Goal: Information Seeking & Learning: Learn about a topic

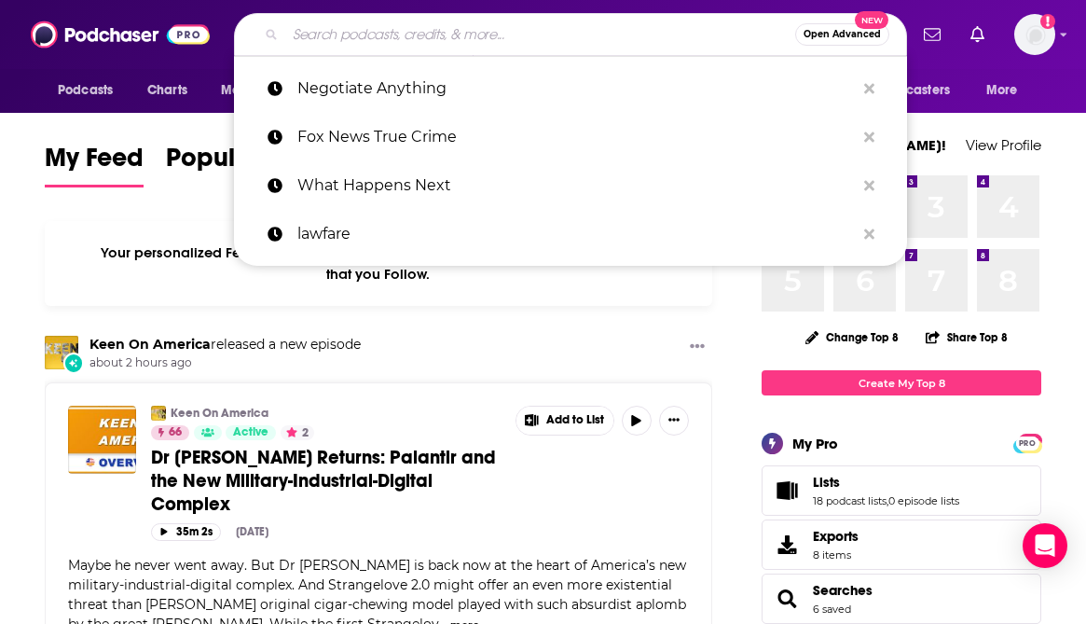
click at [386, 34] on input "Search podcasts, credits, & more..." at bounding box center [540, 35] width 510 height 30
paste input "[PERSON_NAME]"
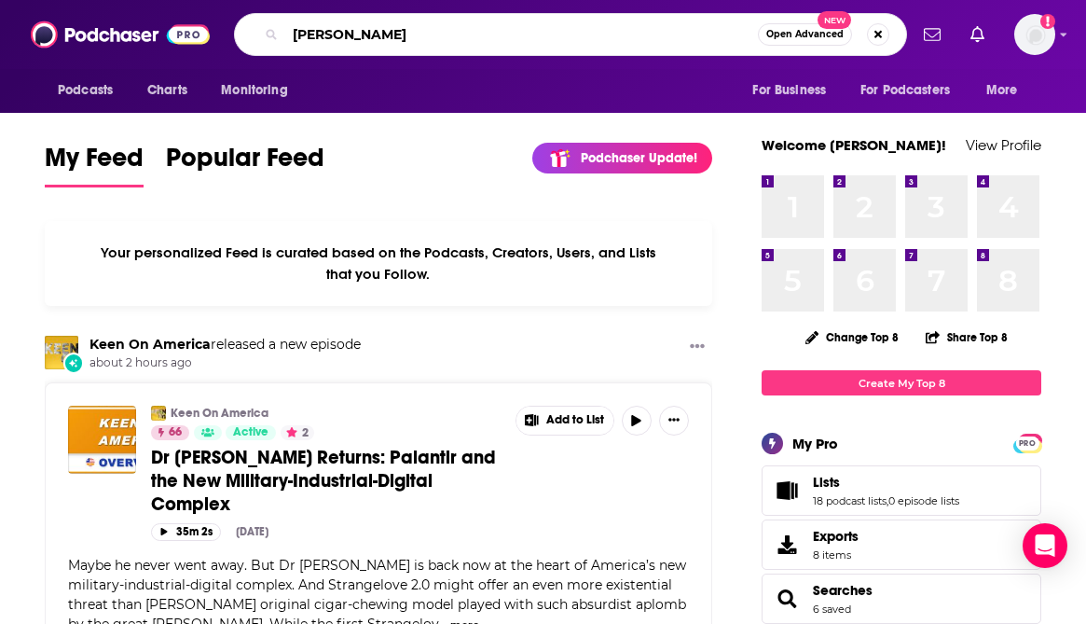
type input "[PERSON_NAME]"
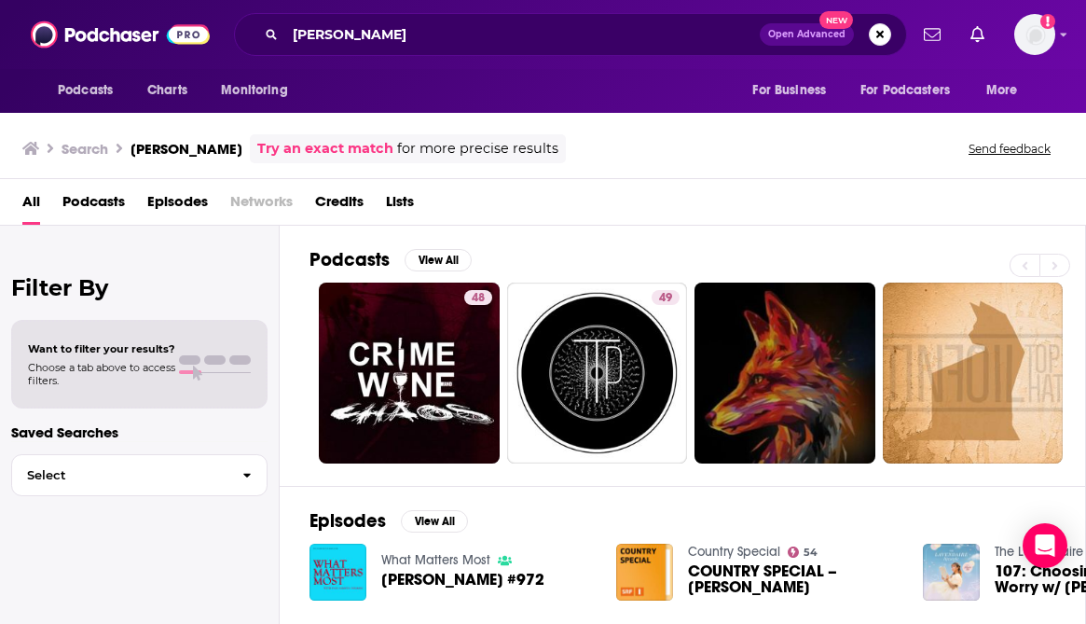
click at [355, 202] on span "Credits" at bounding box center [339, 205] width 48 height 38
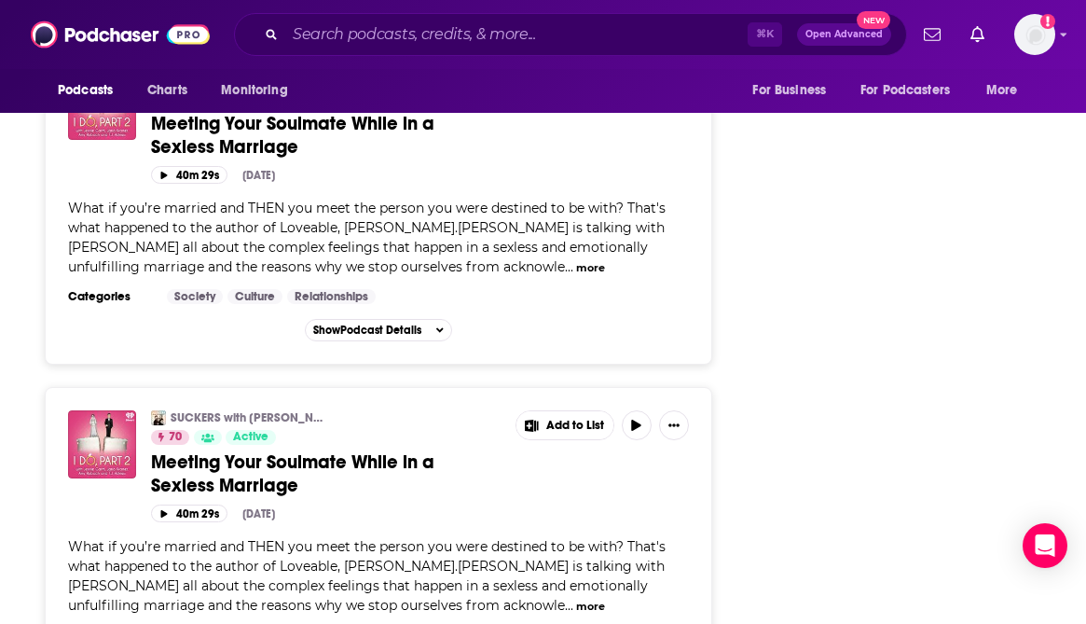
scroll to position [2160, 0]
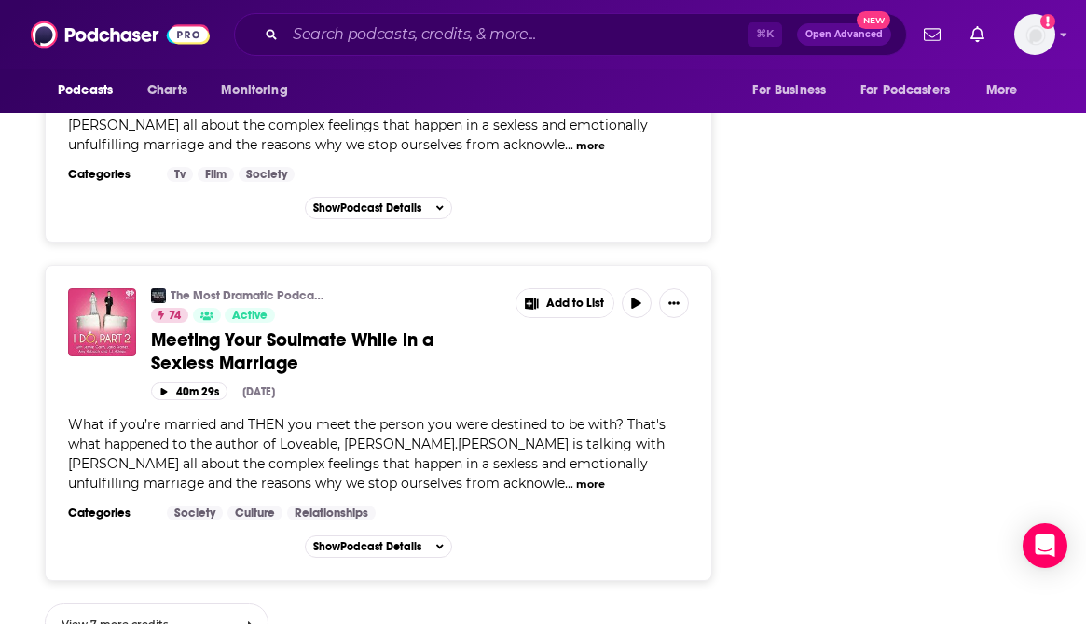
click at [168, 603] on link "View 7 more credits" at bounding box center [157, 622] width 224 height 38
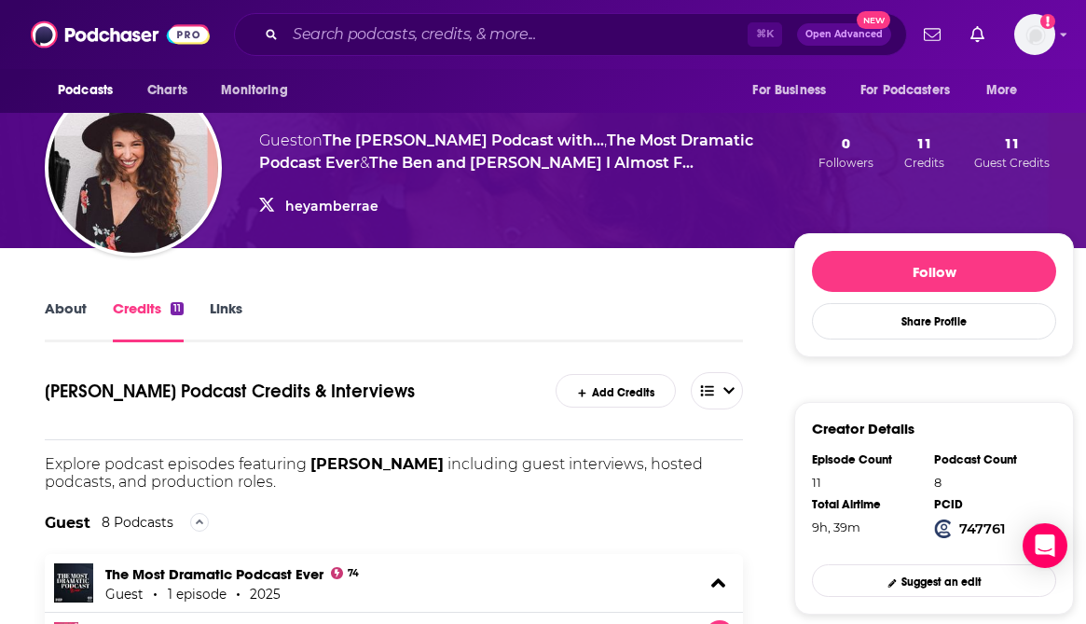
scroll to position [172, 0]
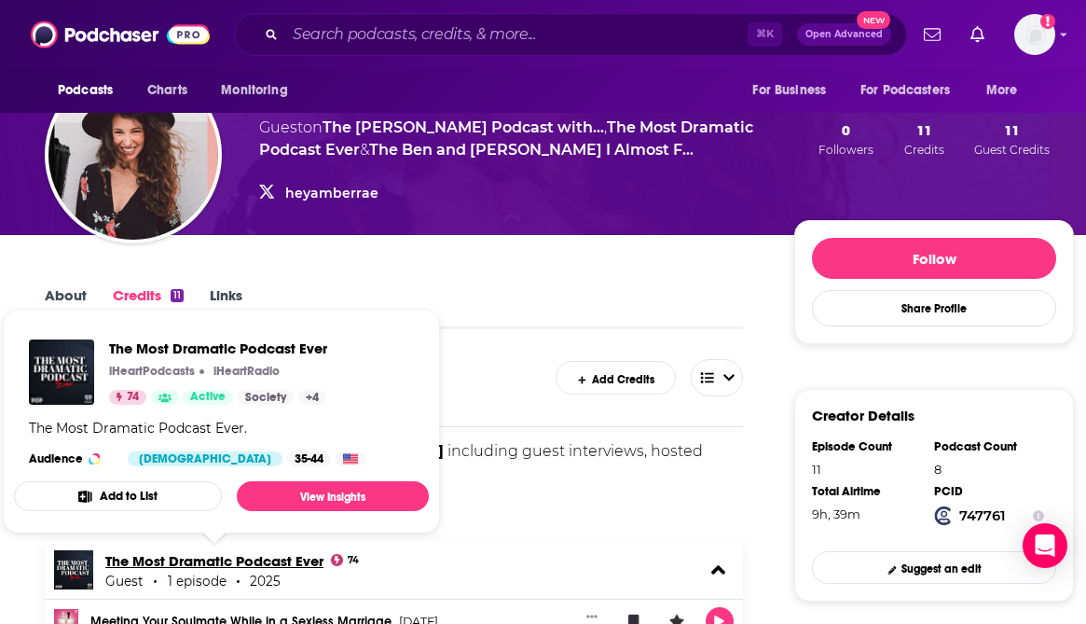
click at [187, 562] on link "The Most Dramatic Podcast Ever" at bounding box center [214, 561] width 218 height 18
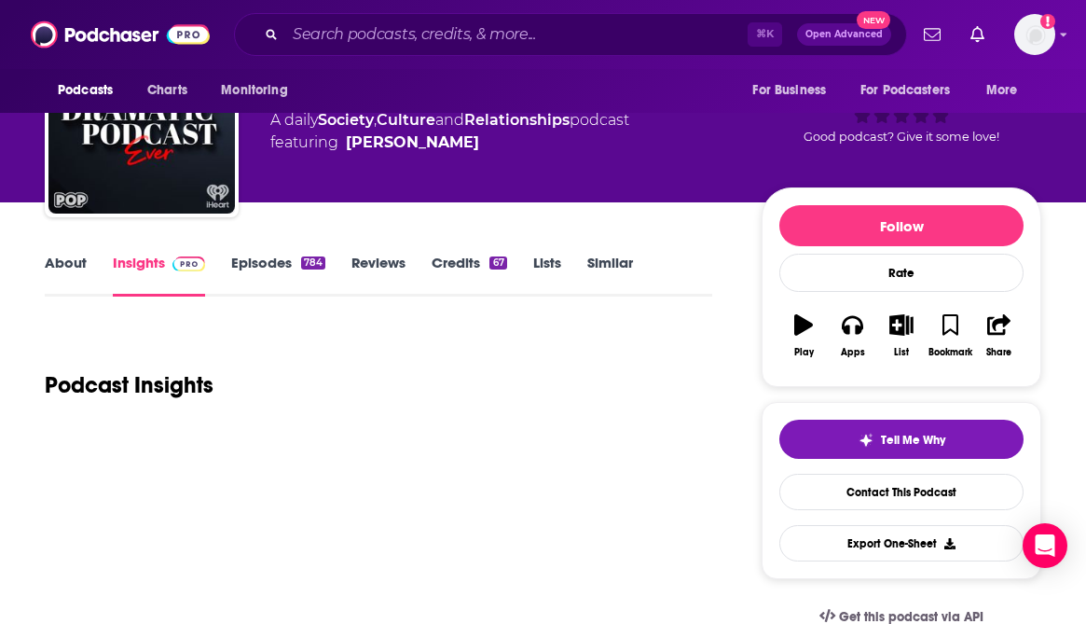
scroll to position [105, 0]
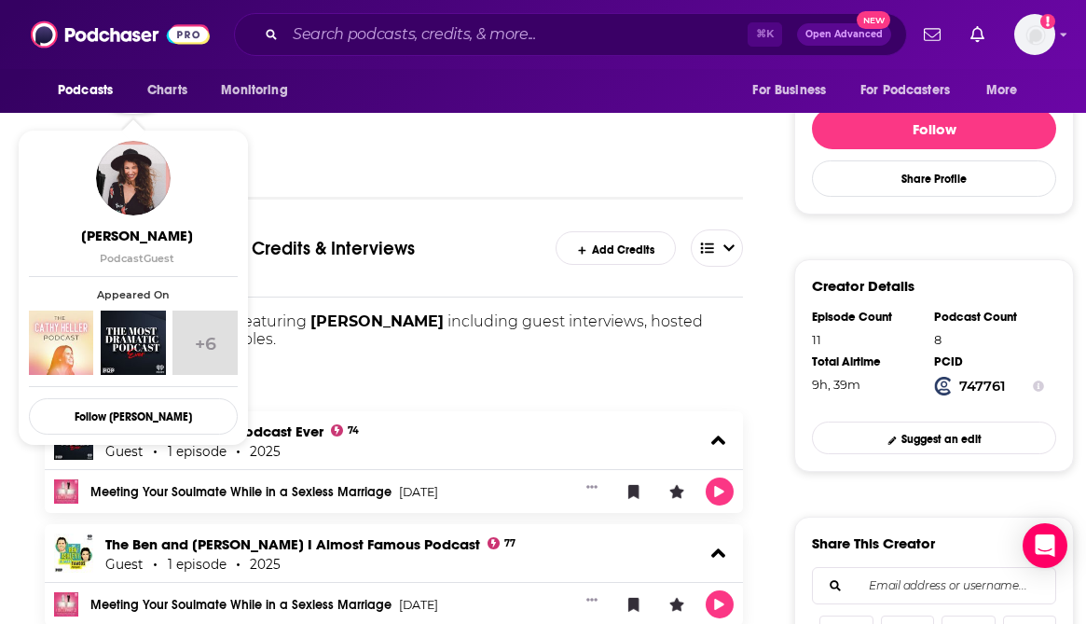
scroll to position [334, 0]
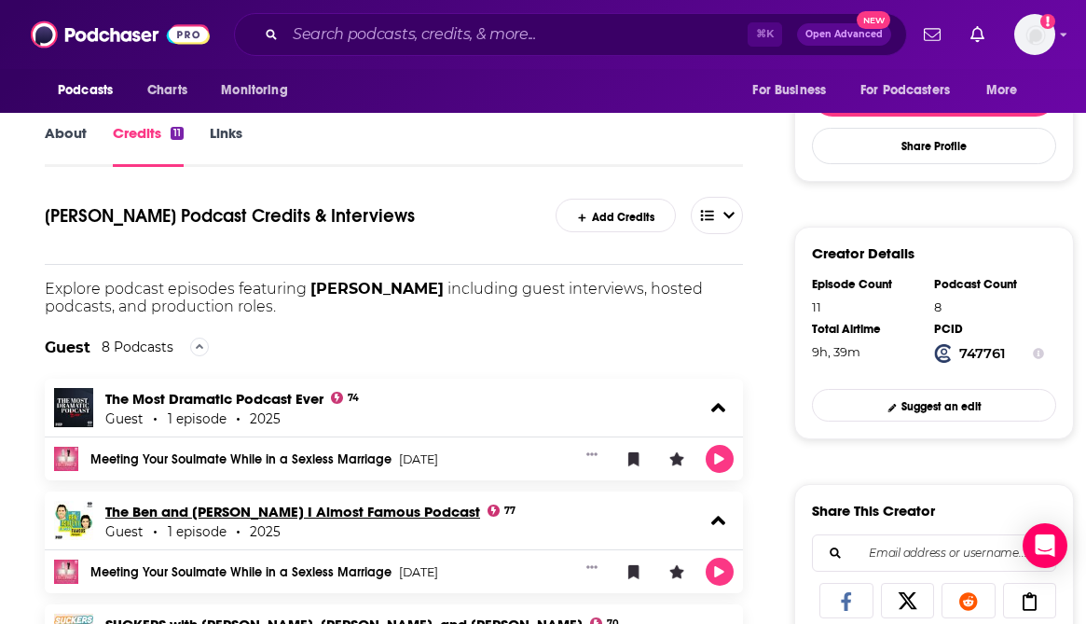
click at [255, 506] on link "The Ben and [PERSON_NAME] I Almost Famous Podcast" at bounding box center [292, 512] width 375 height 18
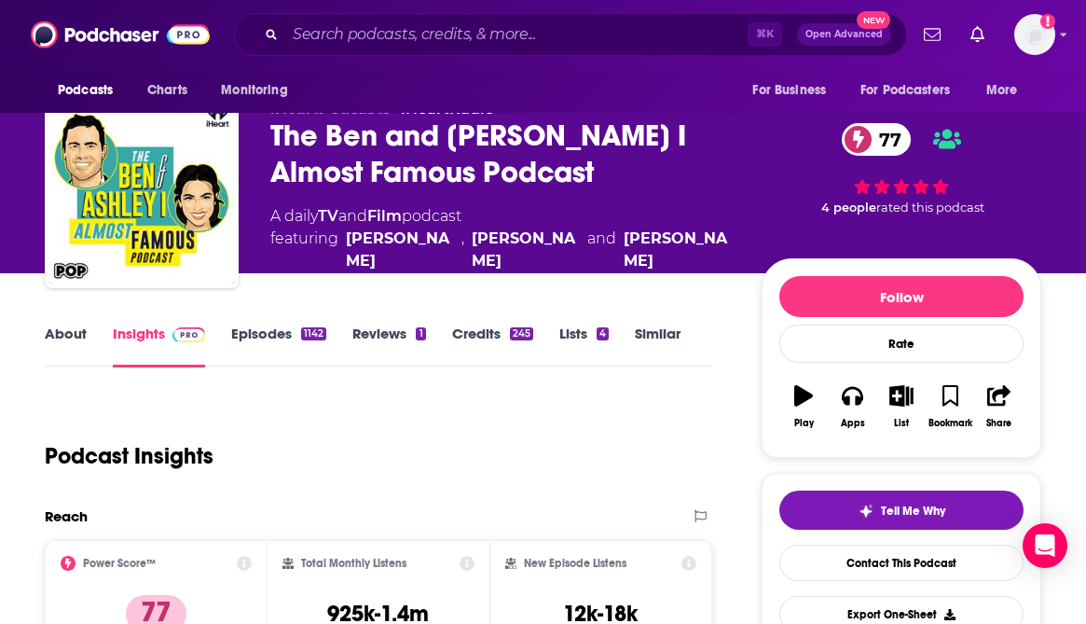
scroll to position [32, 0]
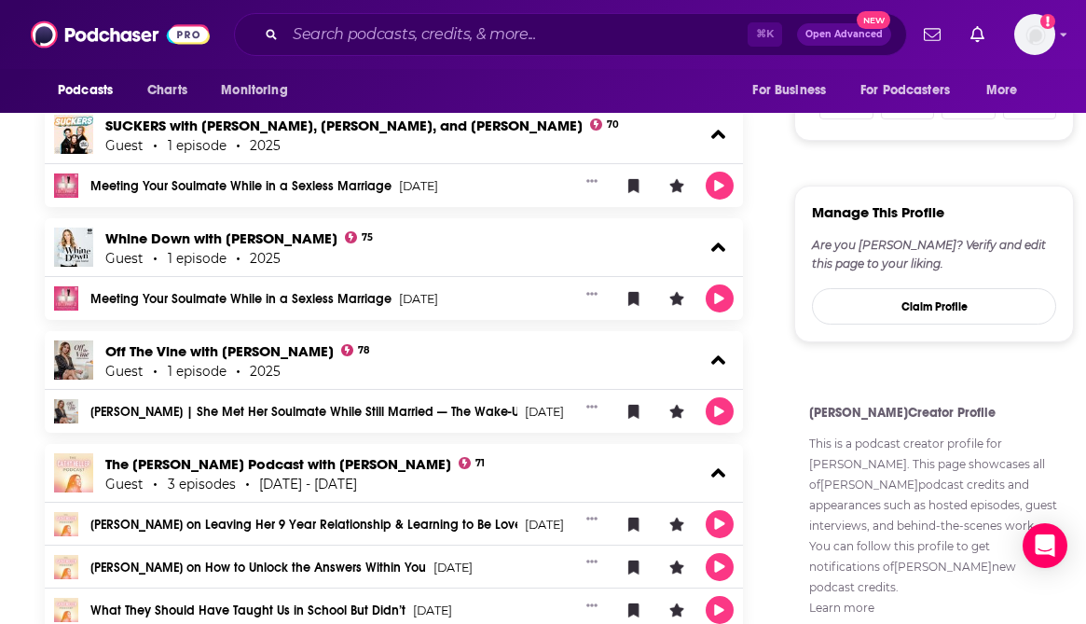
scroll to position [823, 0]
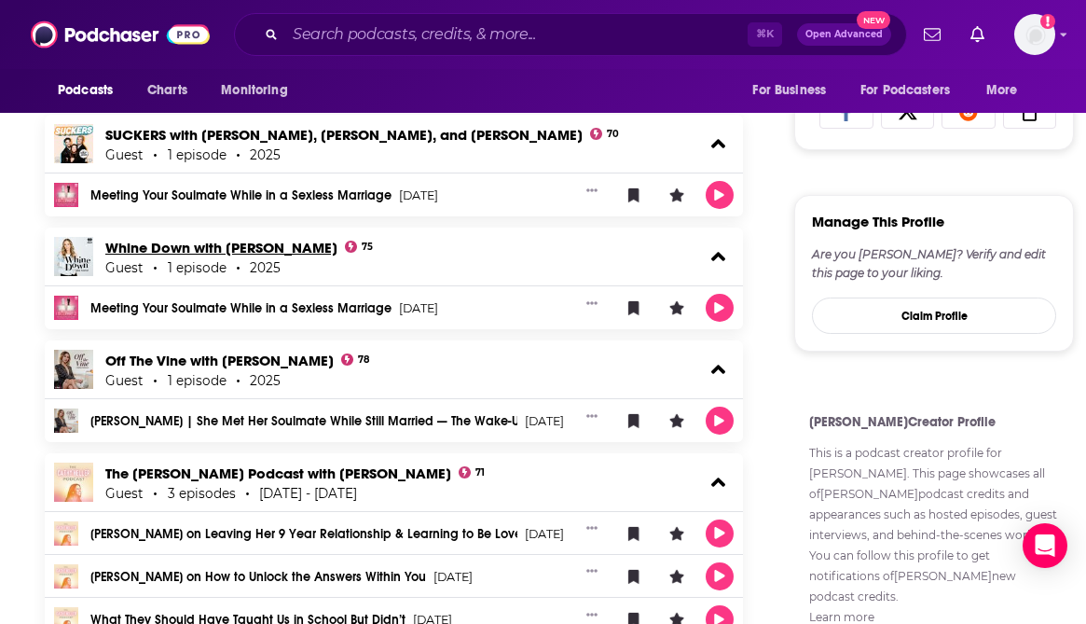
click at [278, 248] on link "Whine Down with [PERSON_NAME]" at bounding box center [221, 248] width 232 height 18
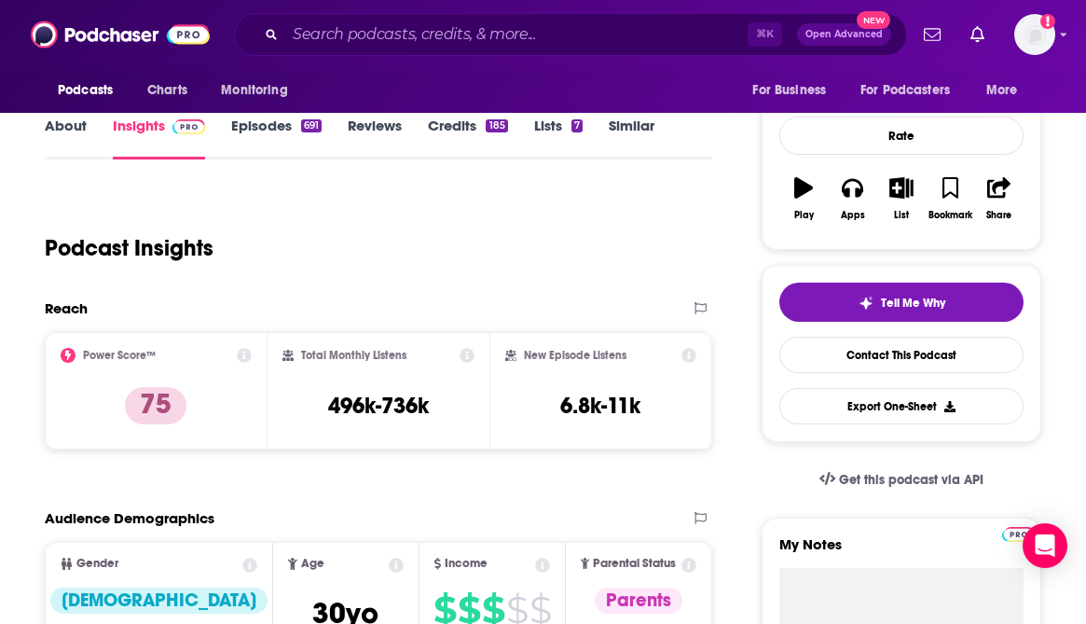
scroll to position [265, 0]
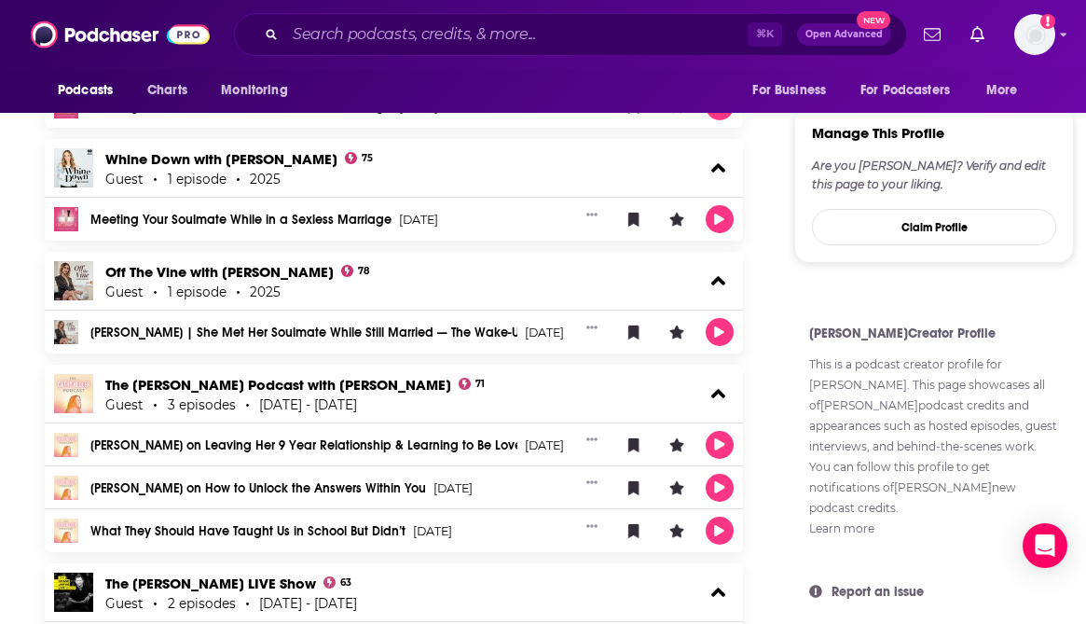
scroll to position [988, 0]
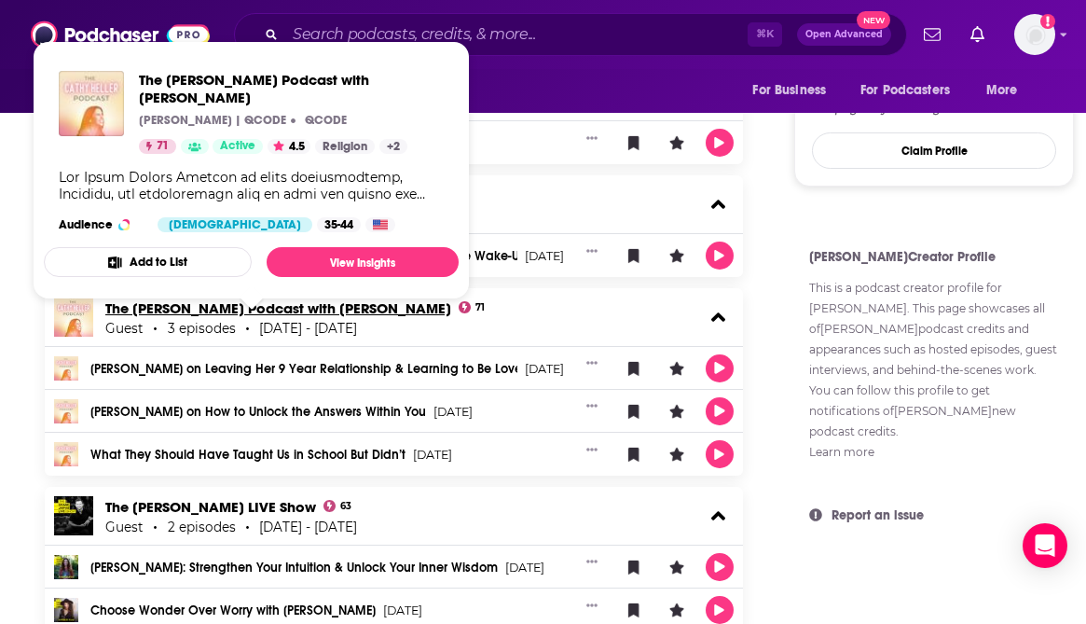
click at [204, 313] on link "The [PERSON_NAME] Podcast with [PERSON_NAME]" at bounding box center [278, 308] width 346 height 18
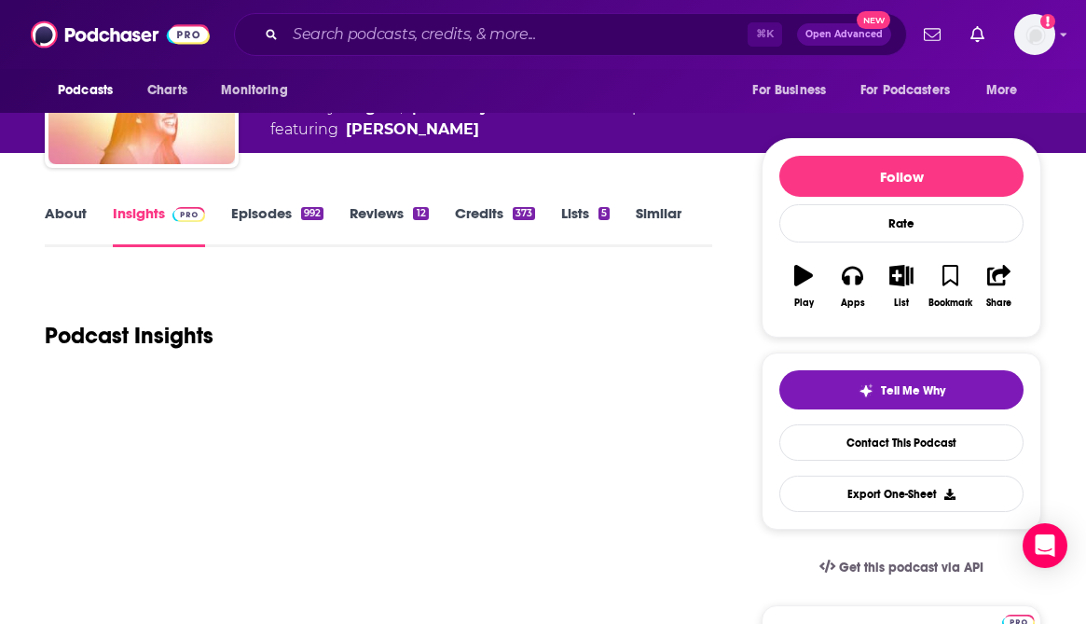
scroll to position [170, 0]
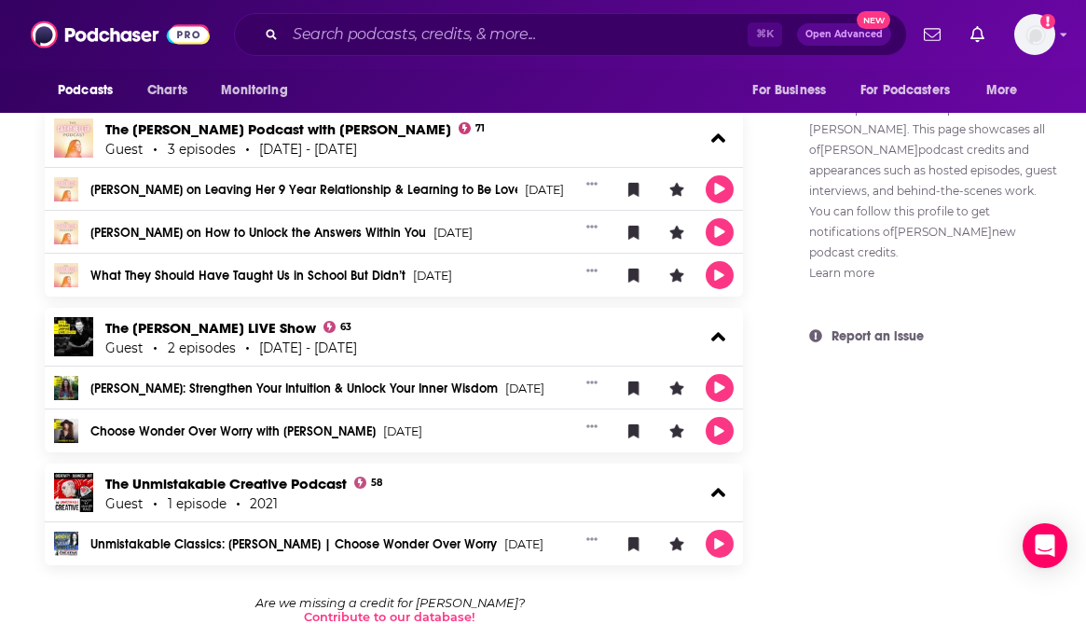
scroll to position [1170, 0]
click at [215, 315] on div "The [PERSON_NAME] LIVE Show 63 Guest 2 episodes [DATE] - [DATE]" at bounding box center [394, 337] width 698 height 58
click at [213, 325] on link "The [PERSON_NAME] LIVE Show" at bounding box center [210, 328] width 211 height 18
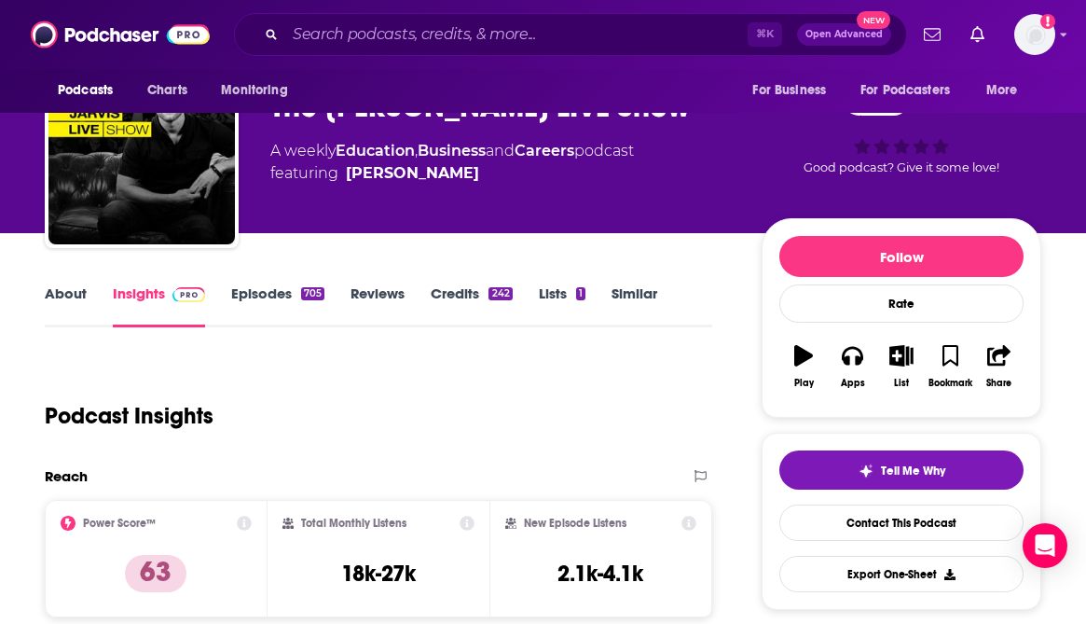
scroll to position [103, 0]
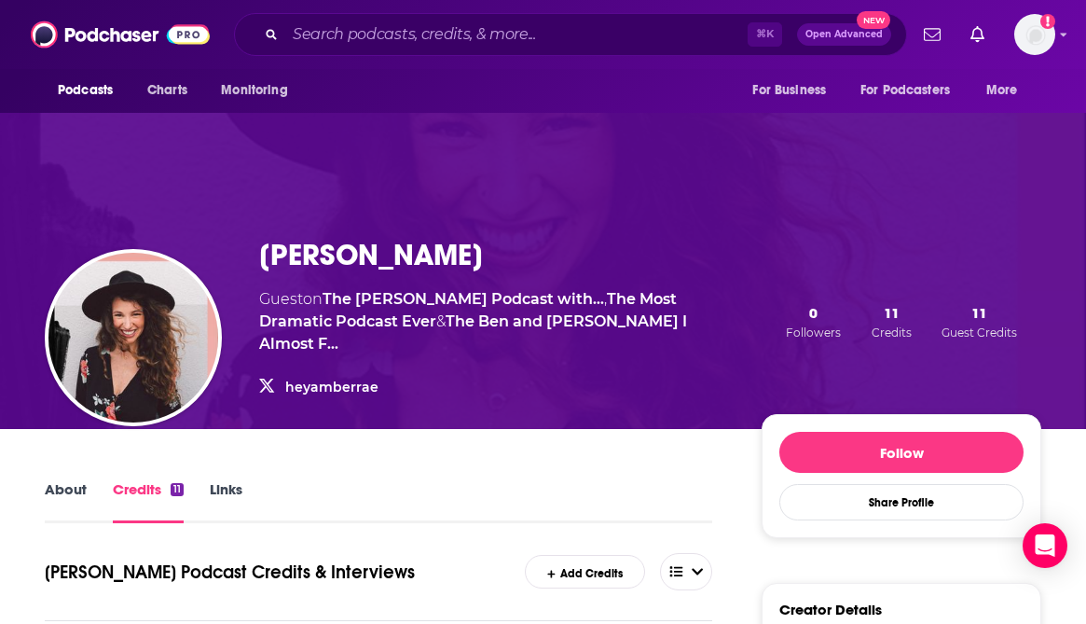
scroll to position [594, 0]
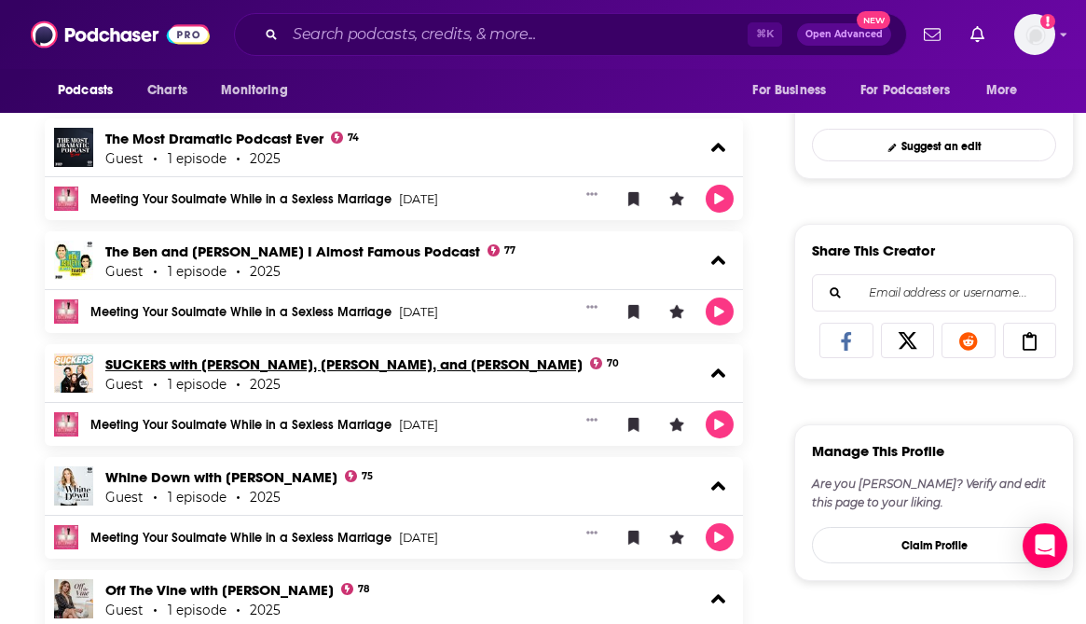
click at [333, 363] on link "SUCKERS with [PERSON_NAME], [PERSON_NAME], and [PERSON_NAME]" at bounding box center [343, 364] width 477 height 18
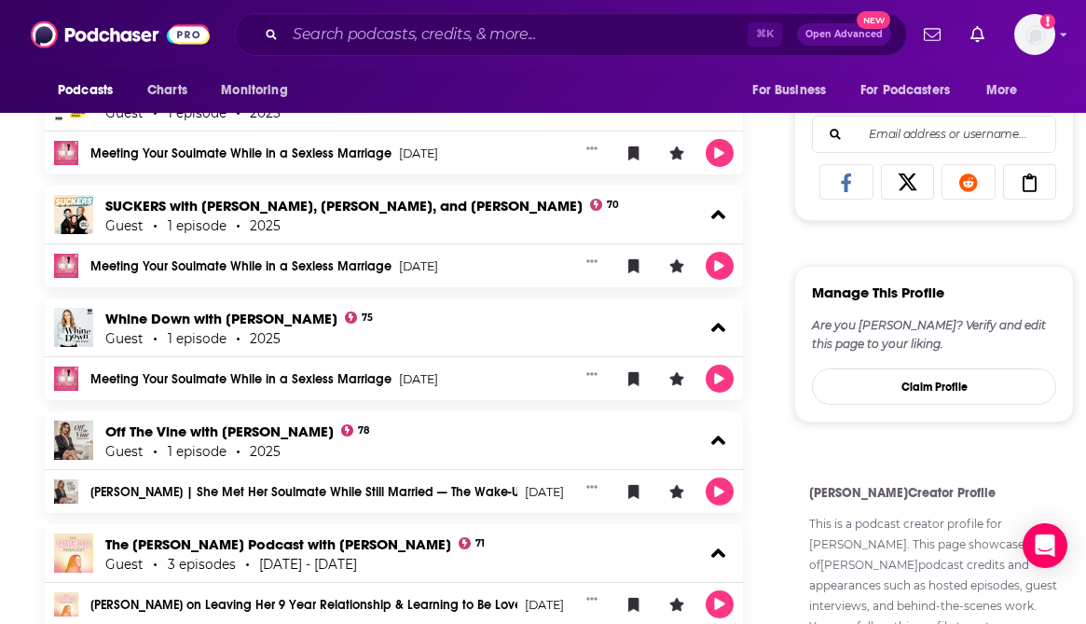
scroll to position [756, 0]
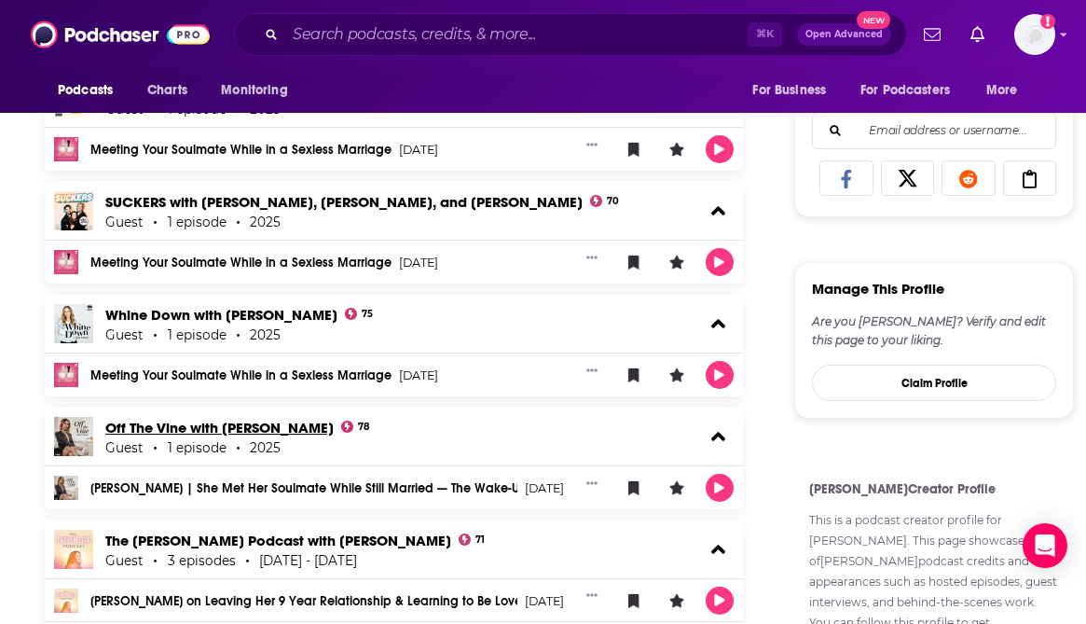
click at [159, 424] on link "Off The Vine with [PERSON_NAME]" at bounding box center [219, 428] width 228 height 18
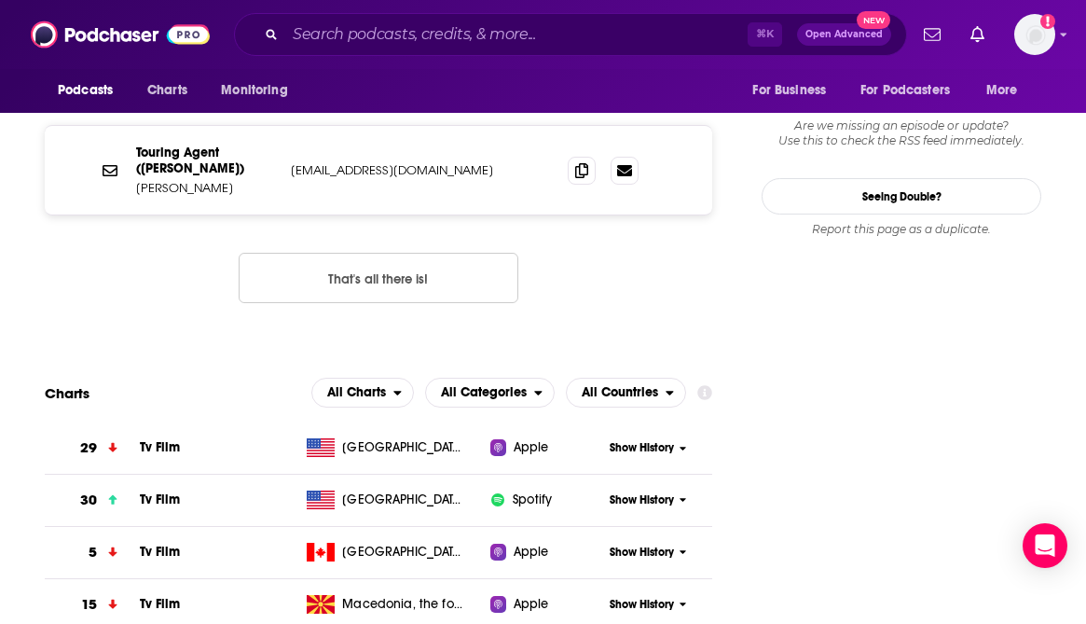
scroll to position [2377, 0]
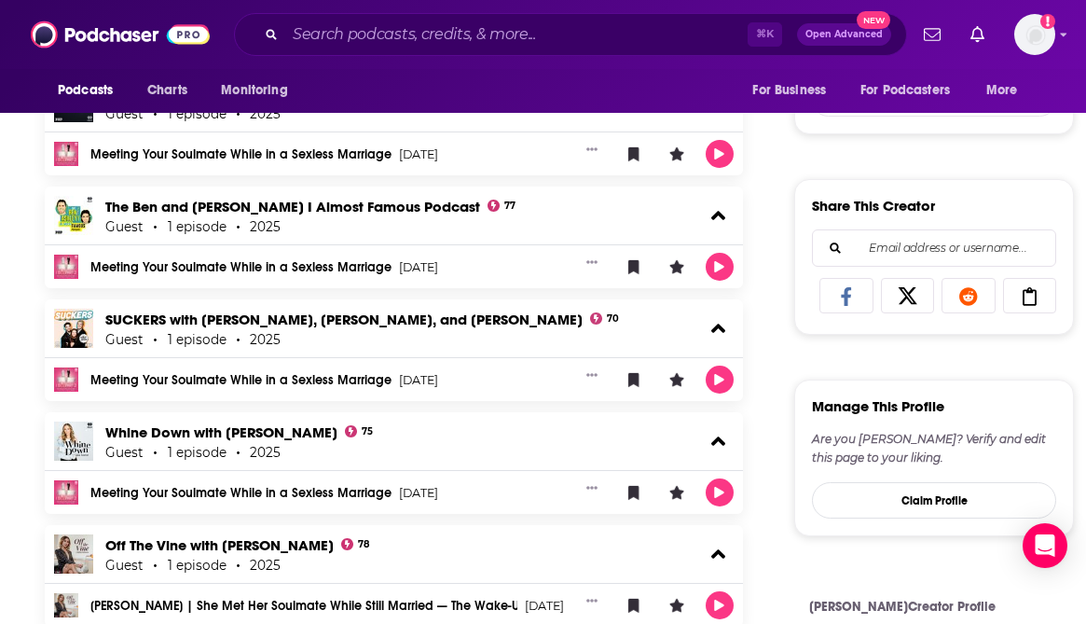
scroll to position [651, 0]
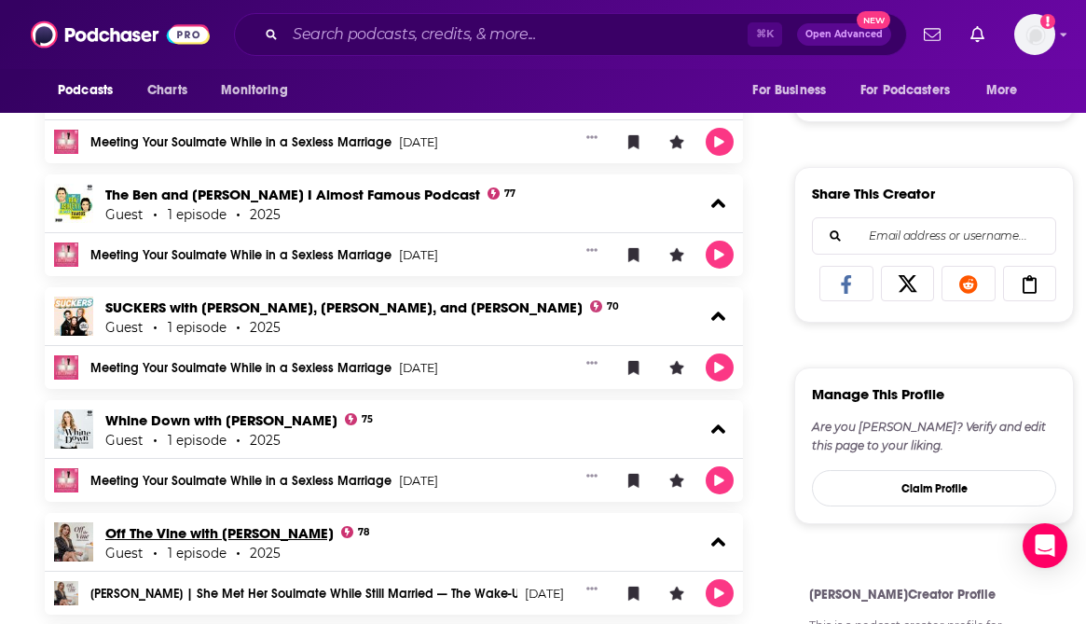
click at [283, 534] on link "Off The Vine with [PERSON_NAME]" at bounding box center [219, 533] width 228 height 18
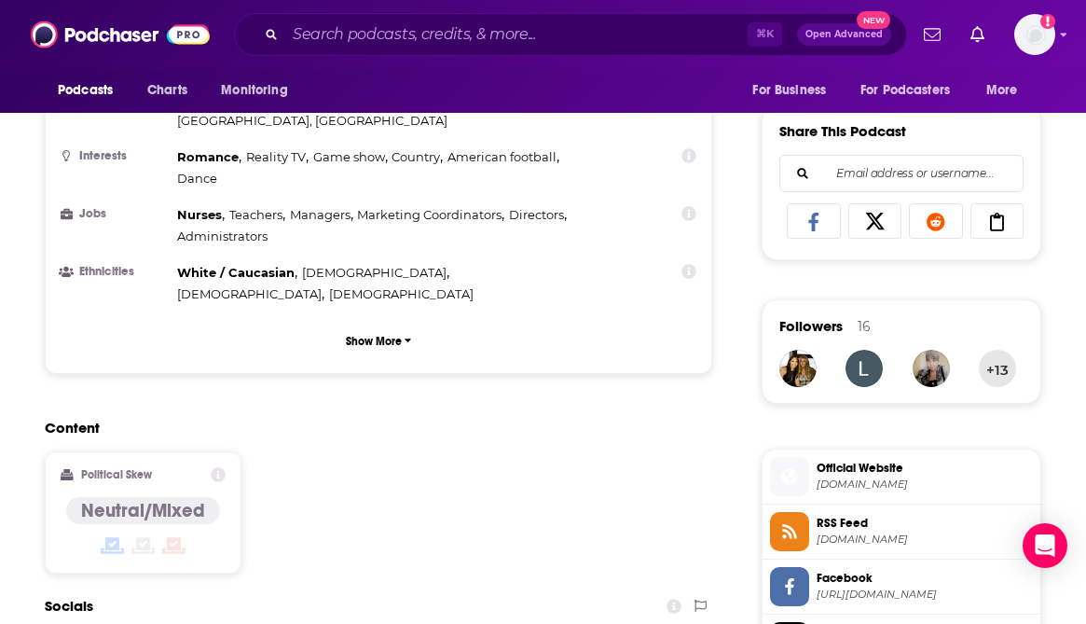
scroll to position [1446, 0]
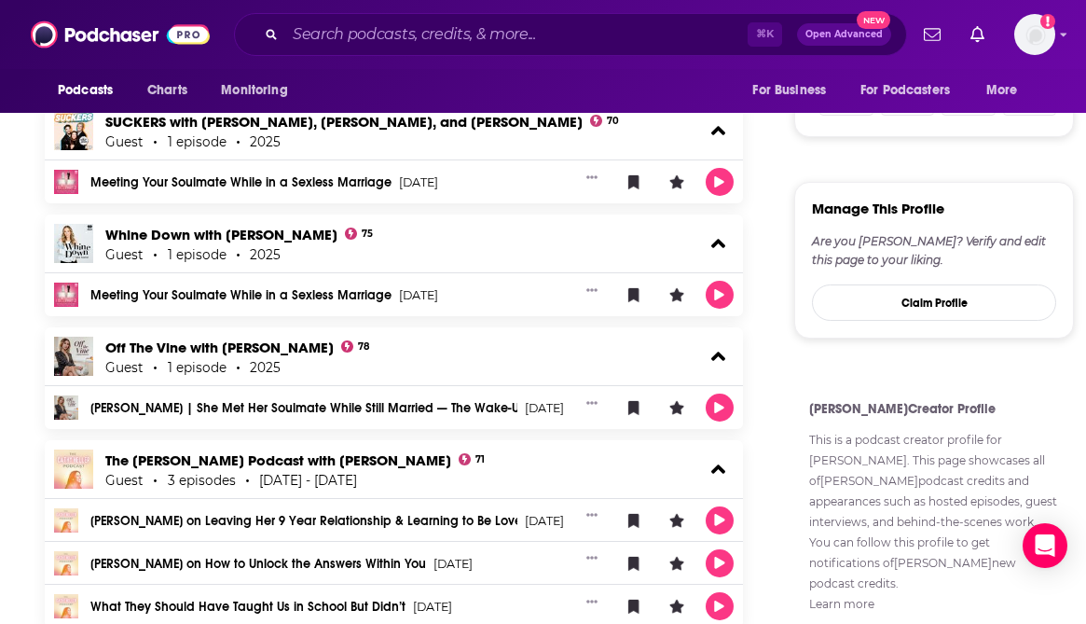
scroll to position [834, 0]
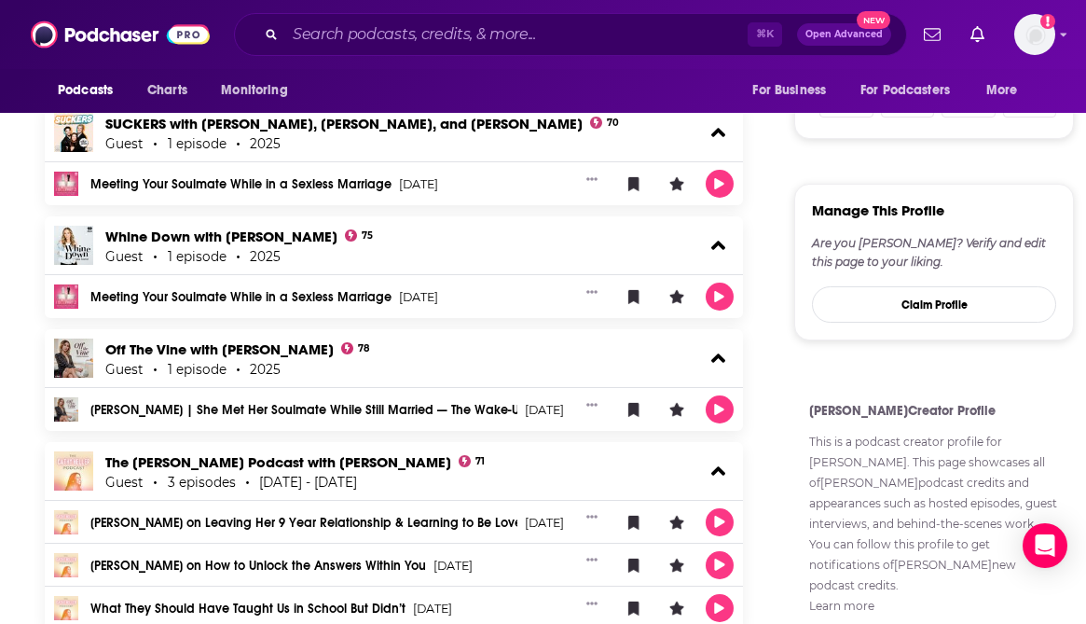
click at [289, 410] on link "[PERSON_NAME] | She Met Her Soulmate While Still Married — The Wake-Up Call You…" at bounding box center [303, 410] width 427 height 13
click at [252, 301] on link "Meeting Your Soulmate While in a Sexless Marriage" at bounding box center [240, 297] width 301 height 13
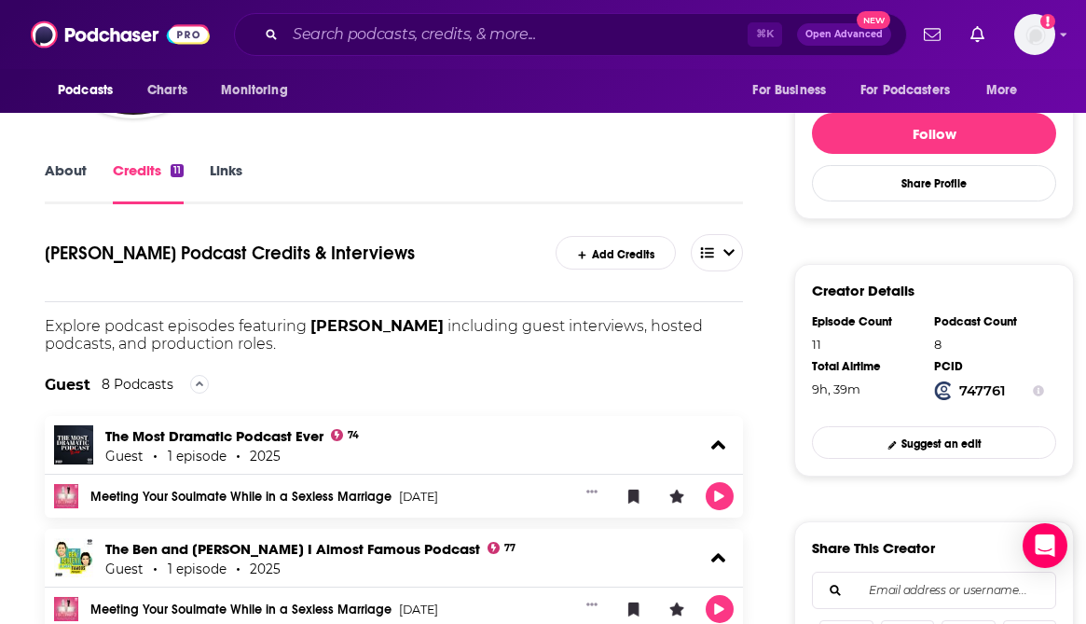
scroll to position [229, 0]
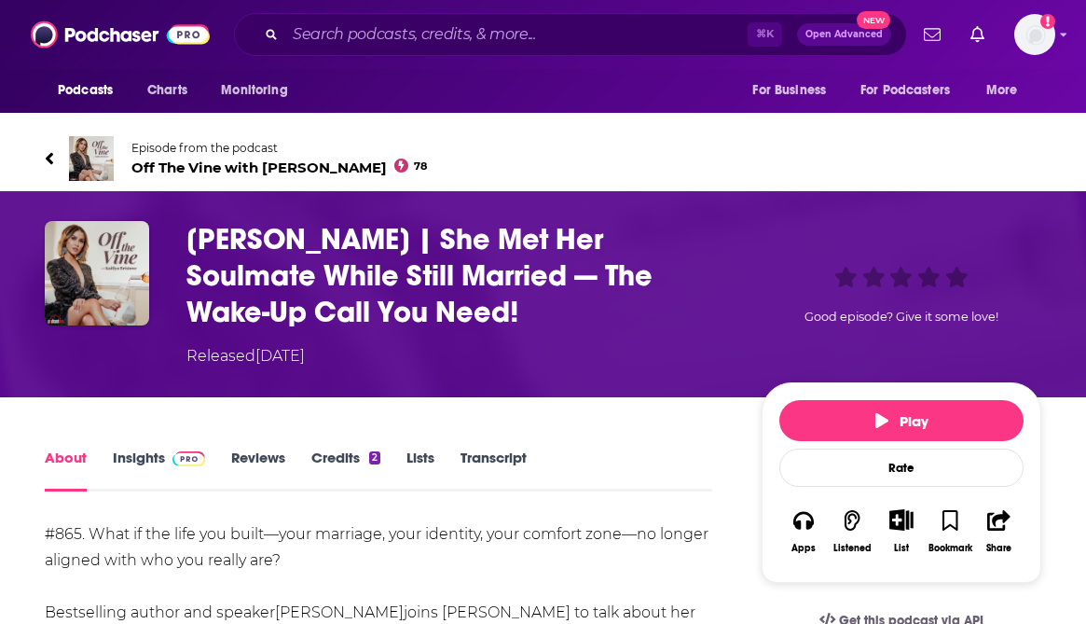
scroll to position [8, 0]
